Goal: Information Seeking & Learning: Learn about a topic

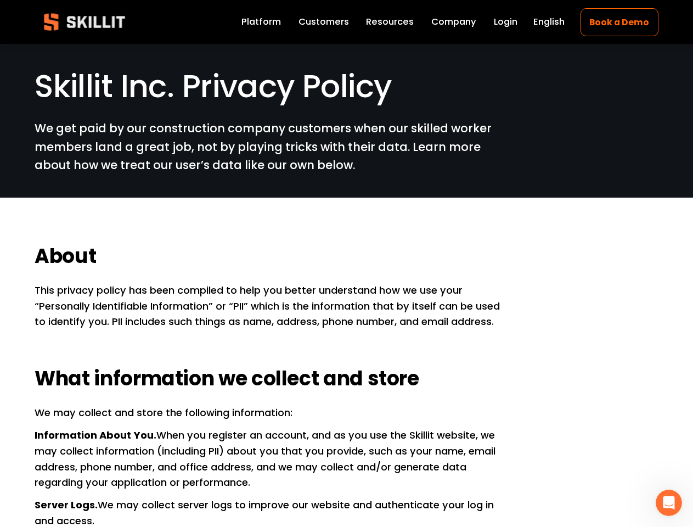
click at [346, 263] on h2 "About" at bounding box center [269, 256] width 468 height 26
click at [669, 503] on icon "Open Intercom Messenger" at bounding box center [669, 503] width 18 height 18
